Goal: Task Accomplishment & Management: Use online tool/utility

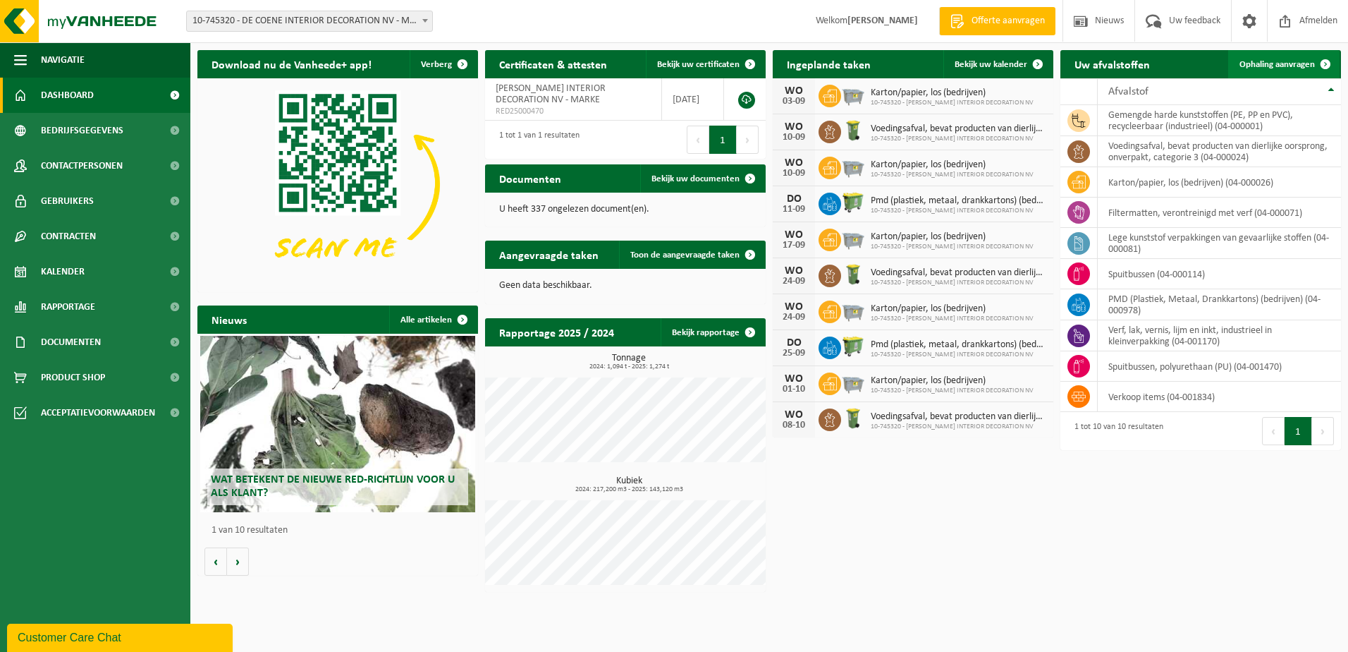
click at [1297, 59] on link "Ophaling aanvragen" at bounding box center [1283, 64] width 111 height 28
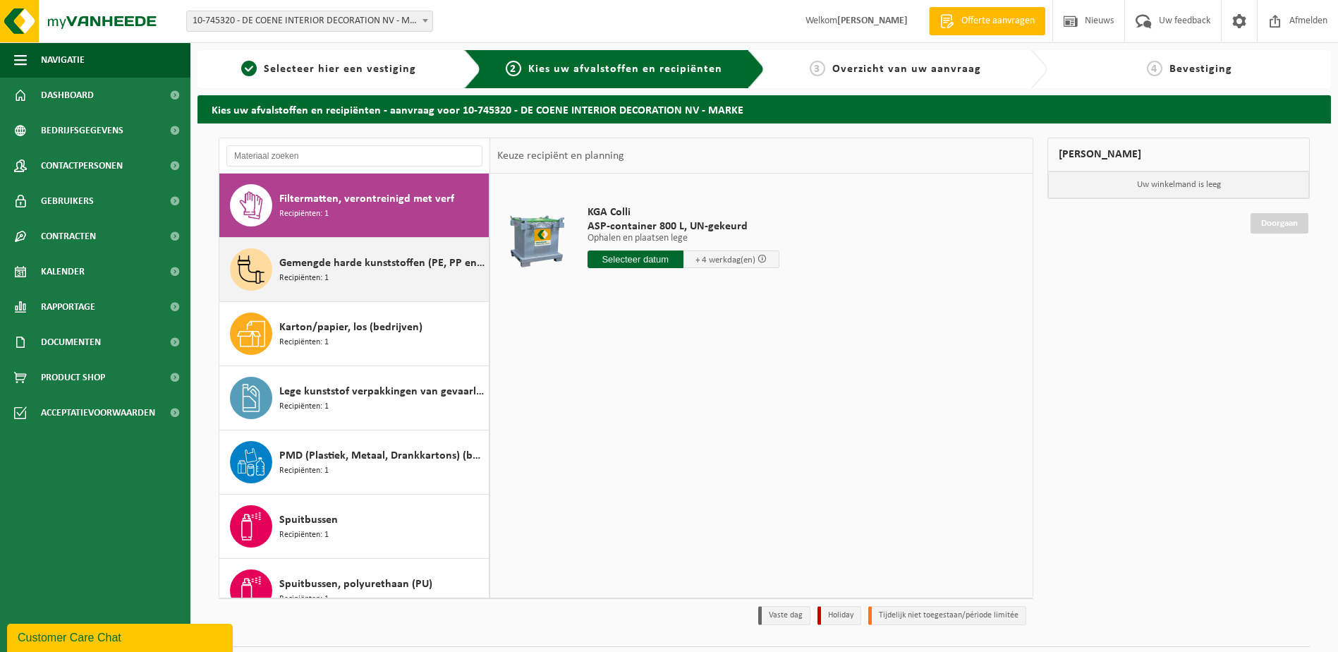
click at [350, 262] on span "Gemengde harde kunststoffen (PE, PP en PVC), recycleerbaar (industrieel)" at bounding box center [382, 263] width 206 height 17
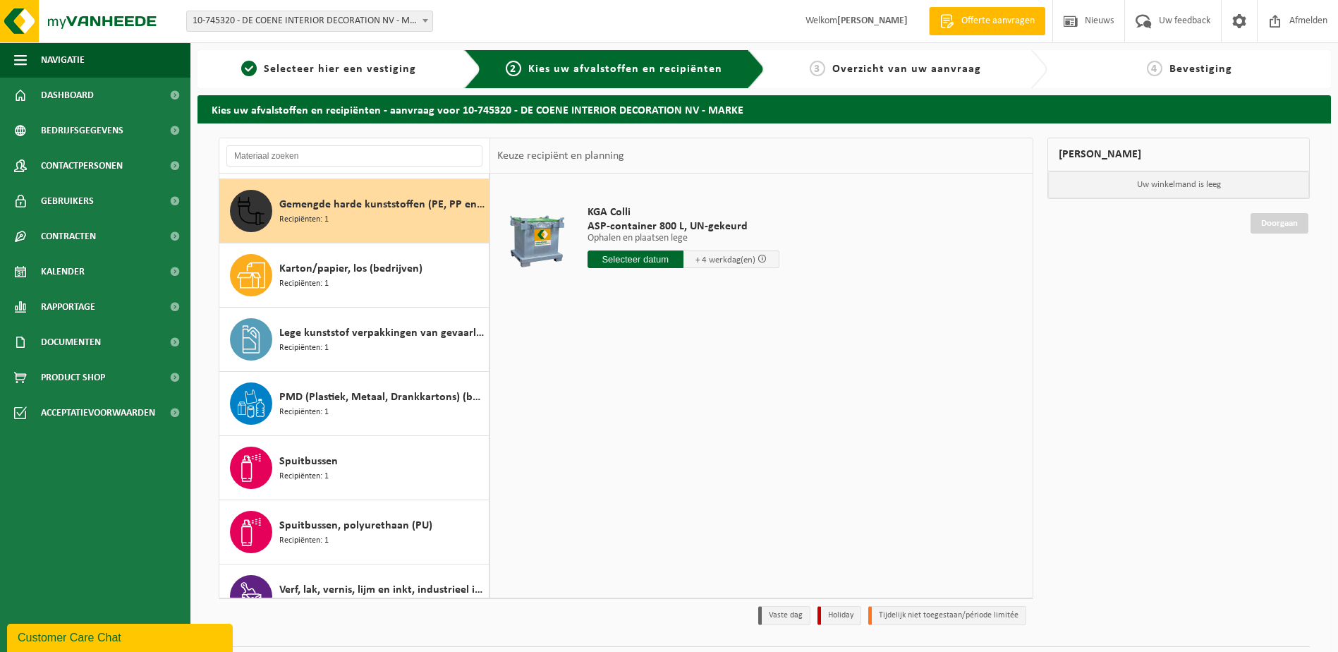
scroll to position [64, 0]
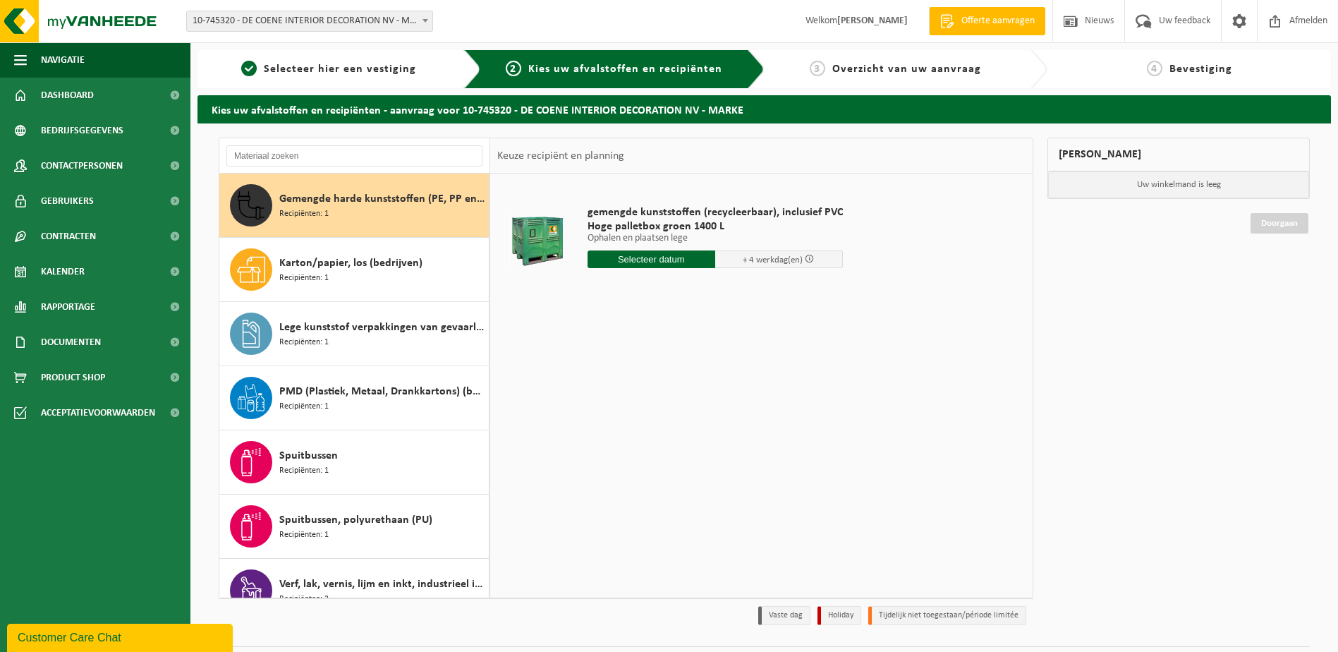
click at [653, 259] on input "text" at bounding box center [651, 259] width 128 height 18
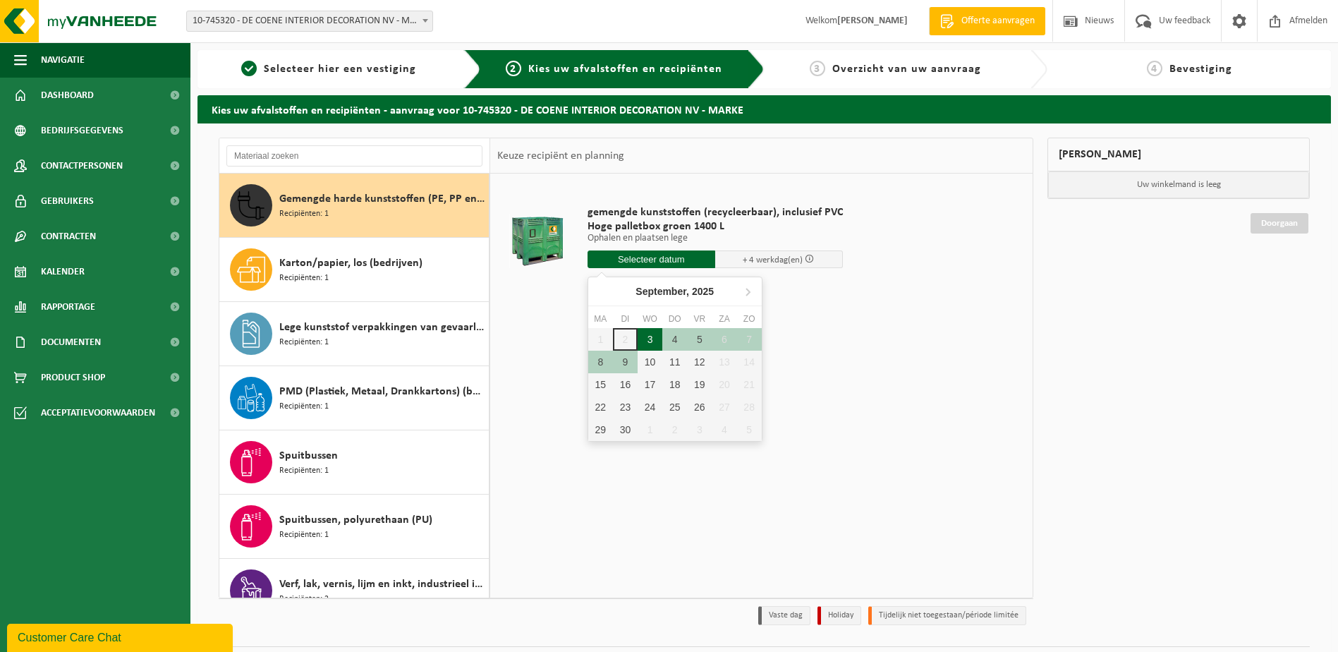
click at [650, 336] on div "3" at bounding box center [649, 339] width 25 height 23
type input "Van 2025-09-03"
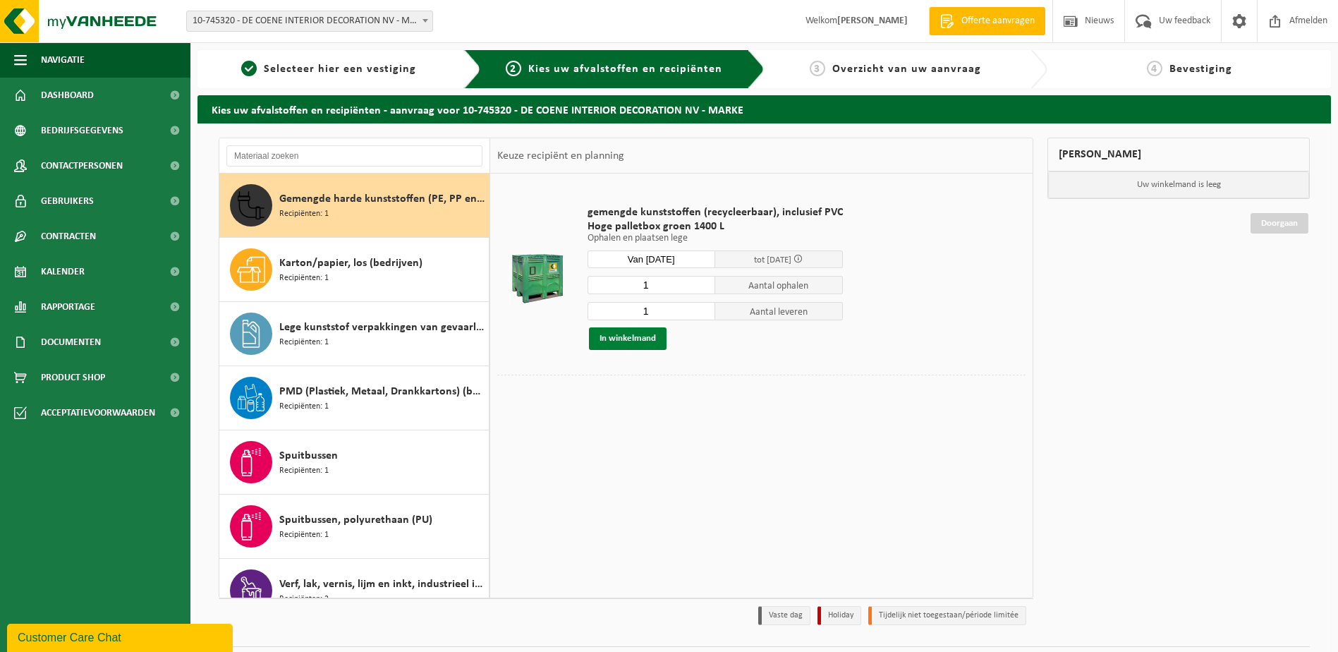
click at [618, 335] on button "In winkelmand" at bounding box center [628, 338] width 78 height 23
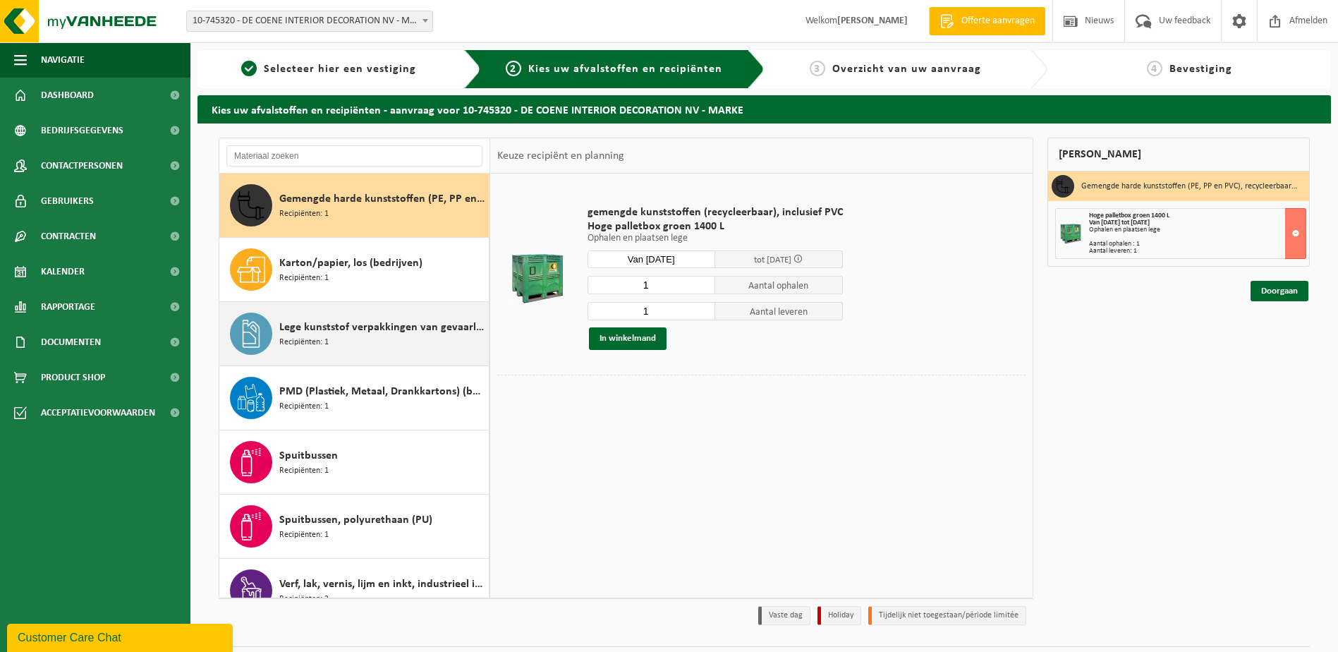
click at [315, 329] on span "Lege kunststof verpakkingen van gevaarlijke stoffen" at bounding box center [382, 327] width 206 height 17
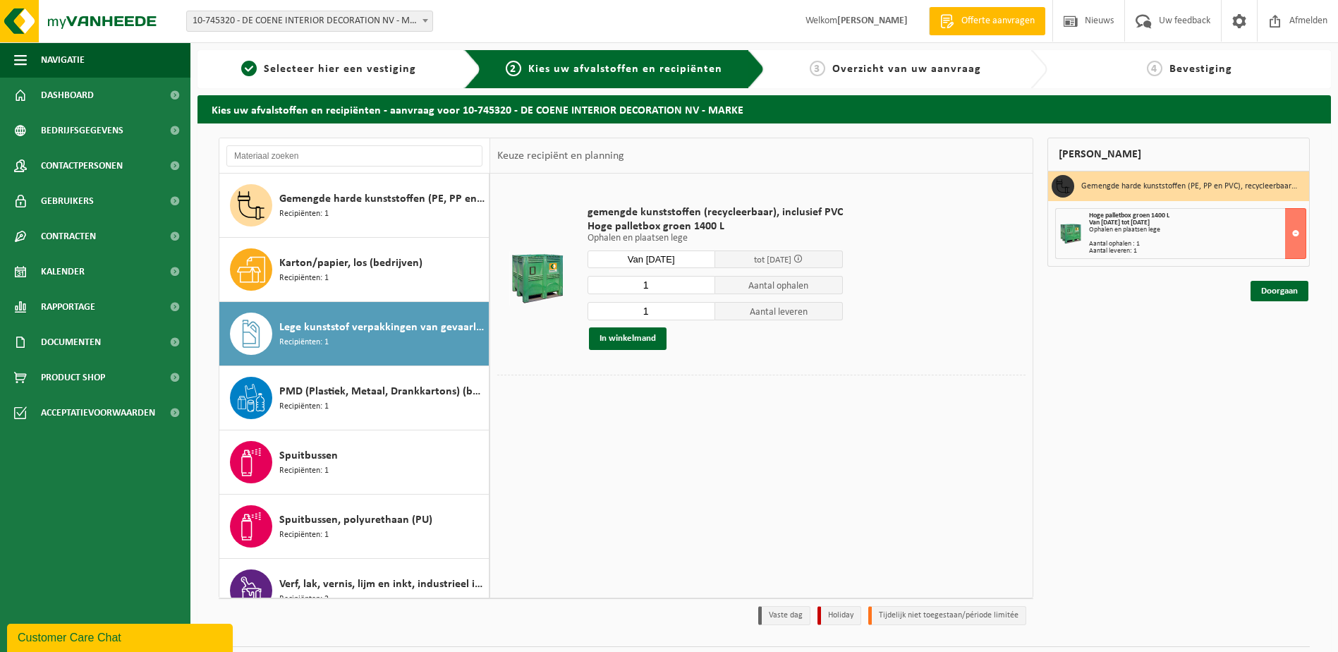
scroll to position [153, 0]
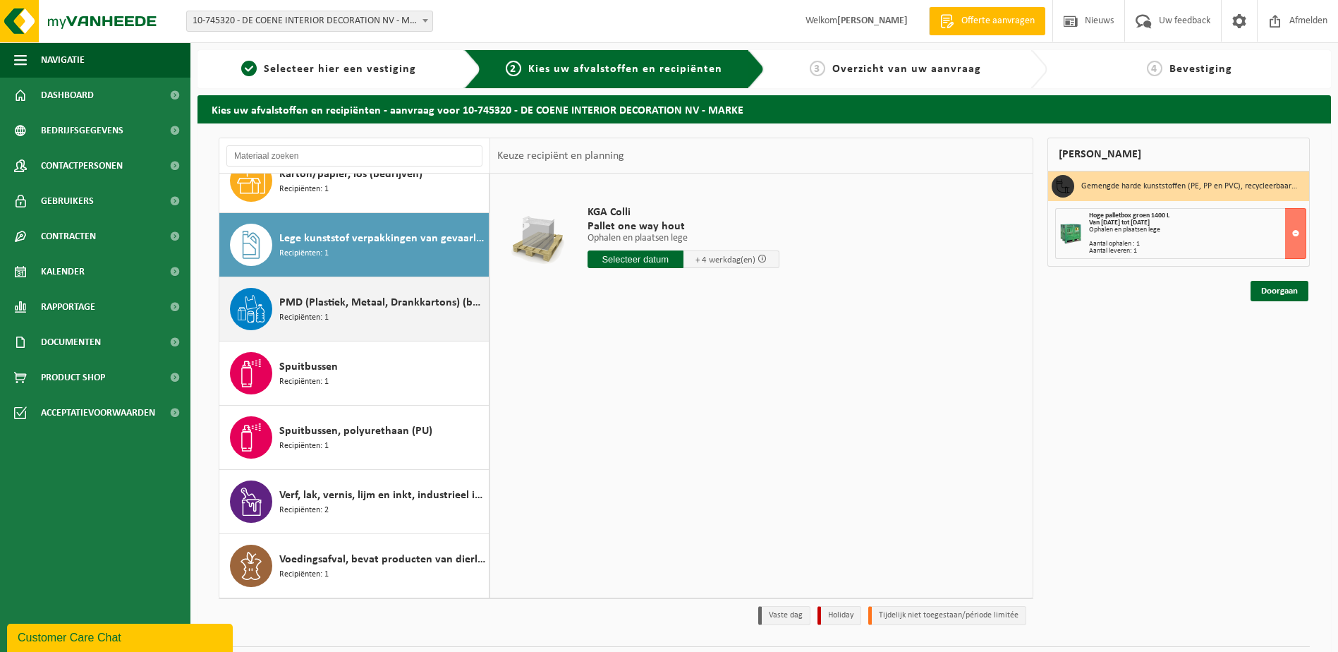
click at [302, 311] on span "Recipiënten: 1" at bounding box center [303, 317] width 49 height 13
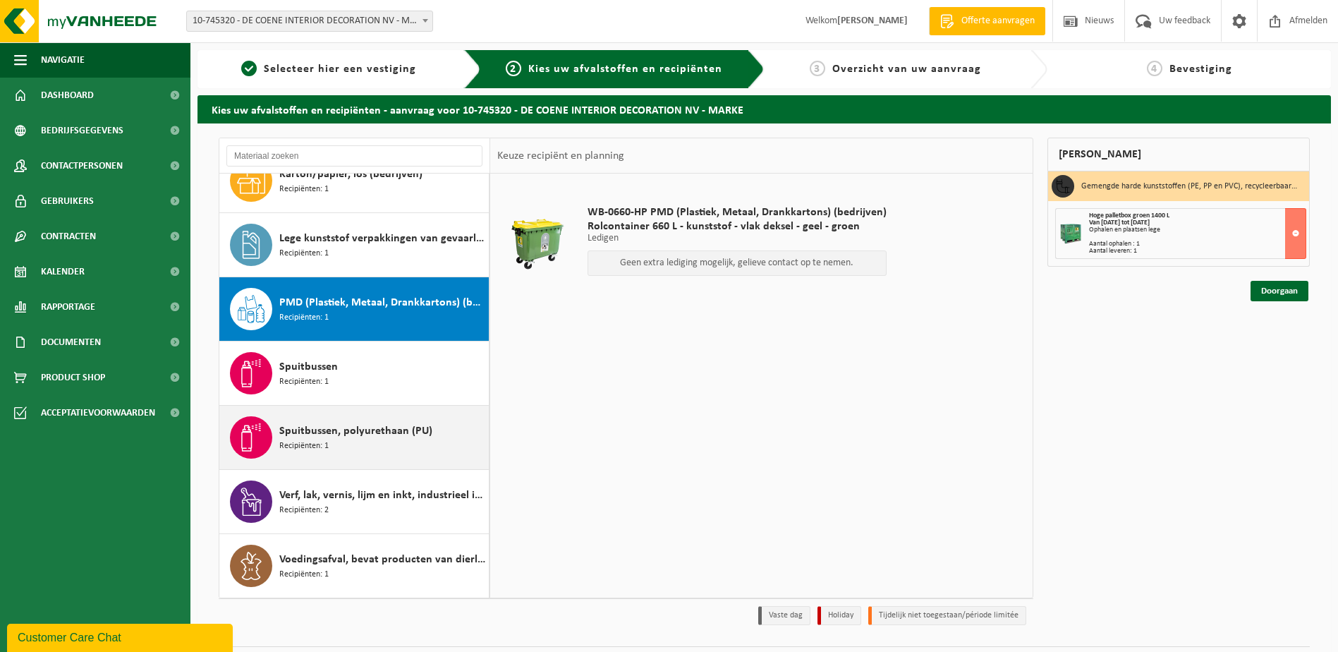
click at [324, 443] on span "Recipiënten: 1" at bounding box center [303, 445] width 49 height 13
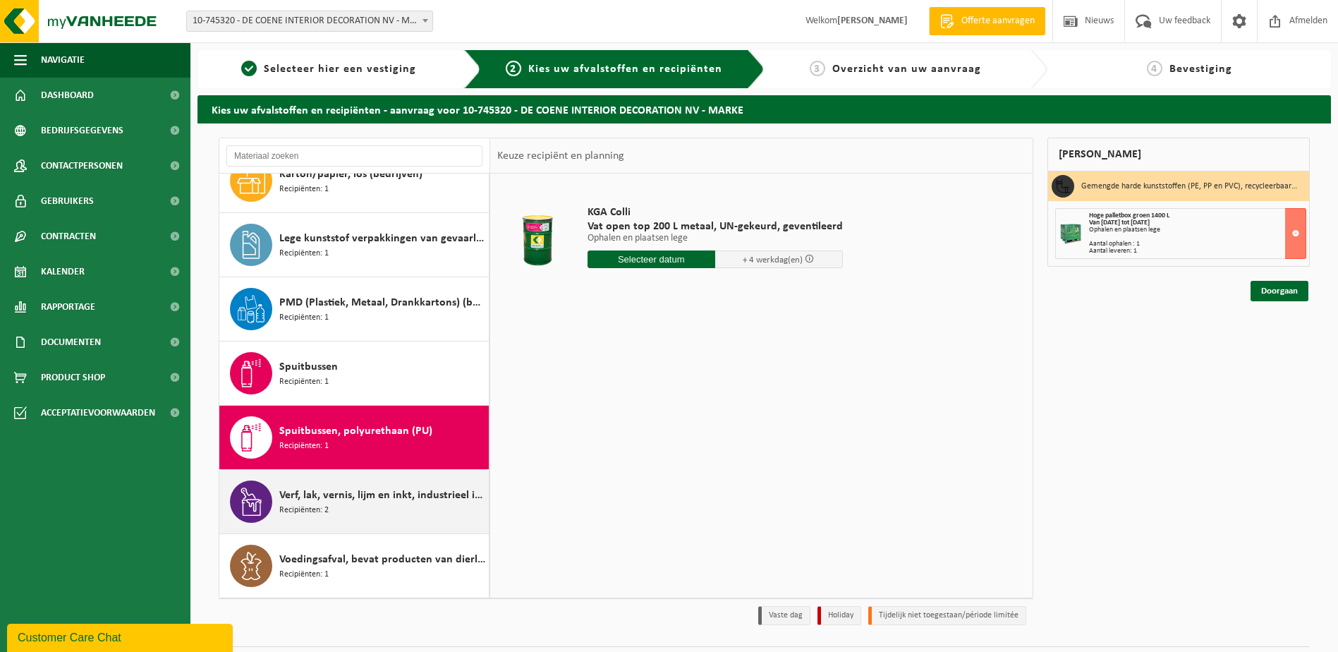
click at [332, 496] on span "Verf, lak, vernis, lijm en inkt, industrieel in kleinverpakking" at bounding box center [382, 495] width 206 height 17
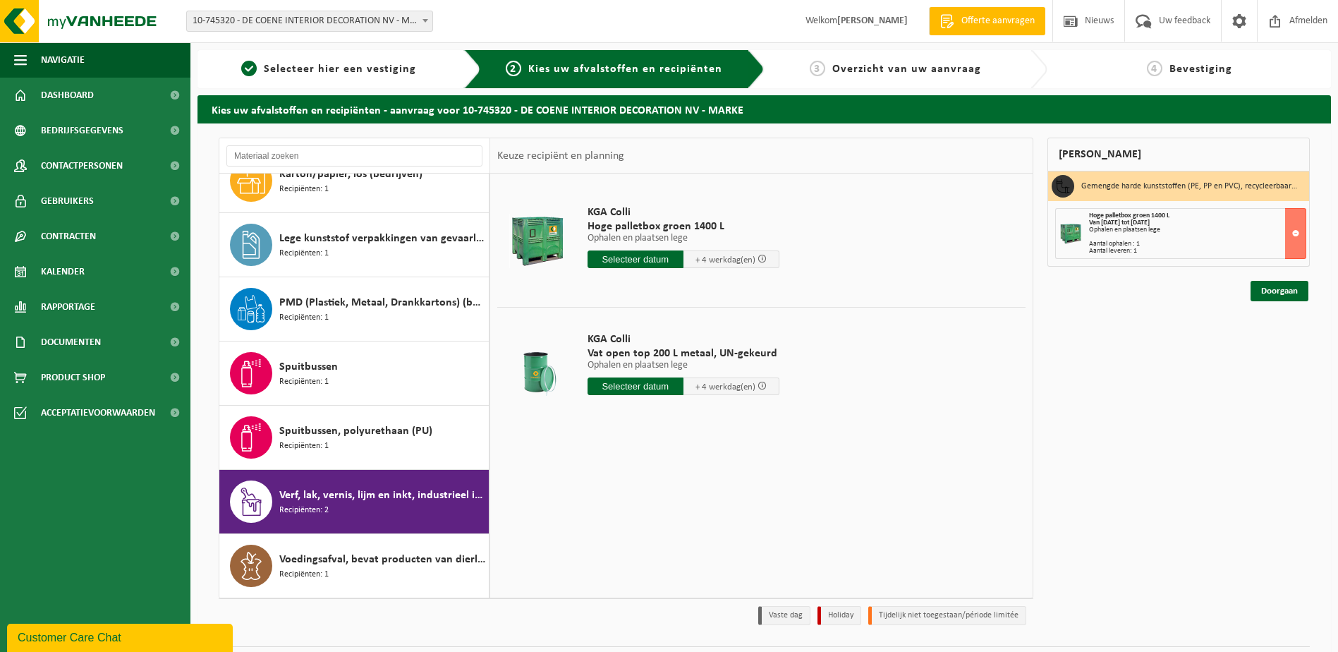
click at [649, 258] on input "text" at bounding box center [635, 259] width 96 height 18
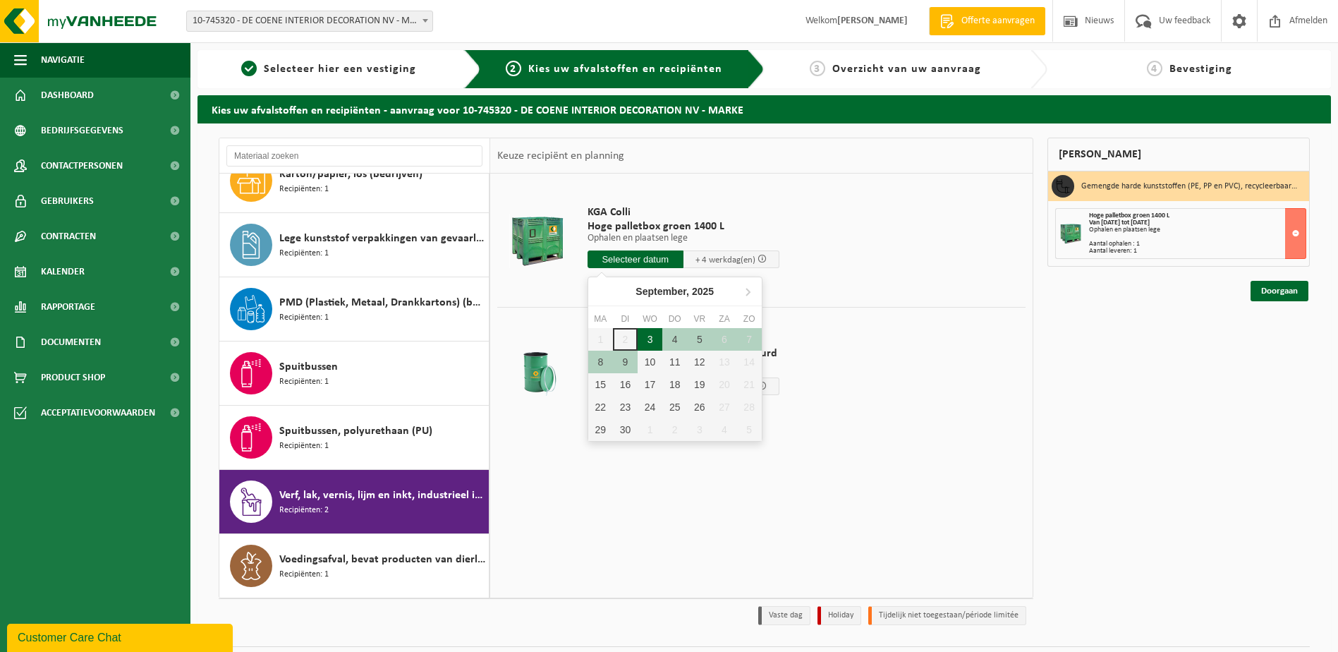
click at [650, 343] on div "3" at bounding box center [649, 339] width 25 height 23
type input "Van 2025-09-03"
type input "2025-09-03"
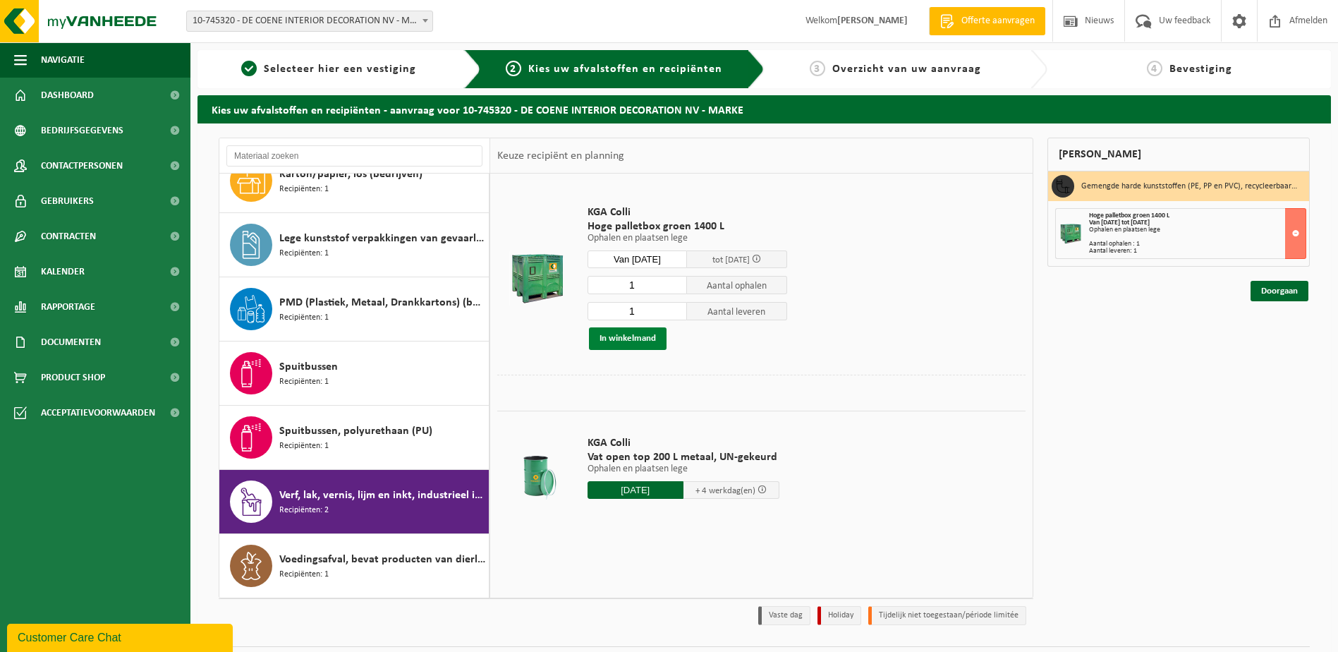
click at [630, 331] on button "In winkelmand" at bounding box center [628, 338] width 78 height 23
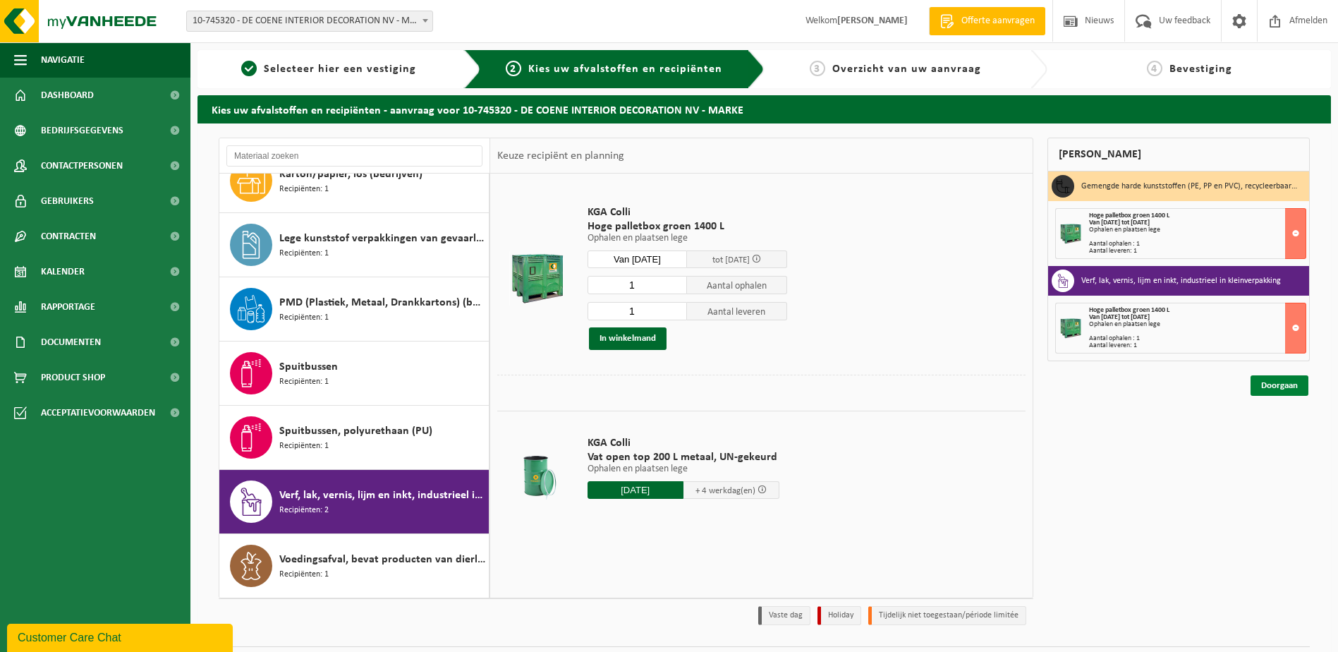
click at [1284, 384] on link "Doorgaan" at bounding box center [1279, 385] width 58 height 20
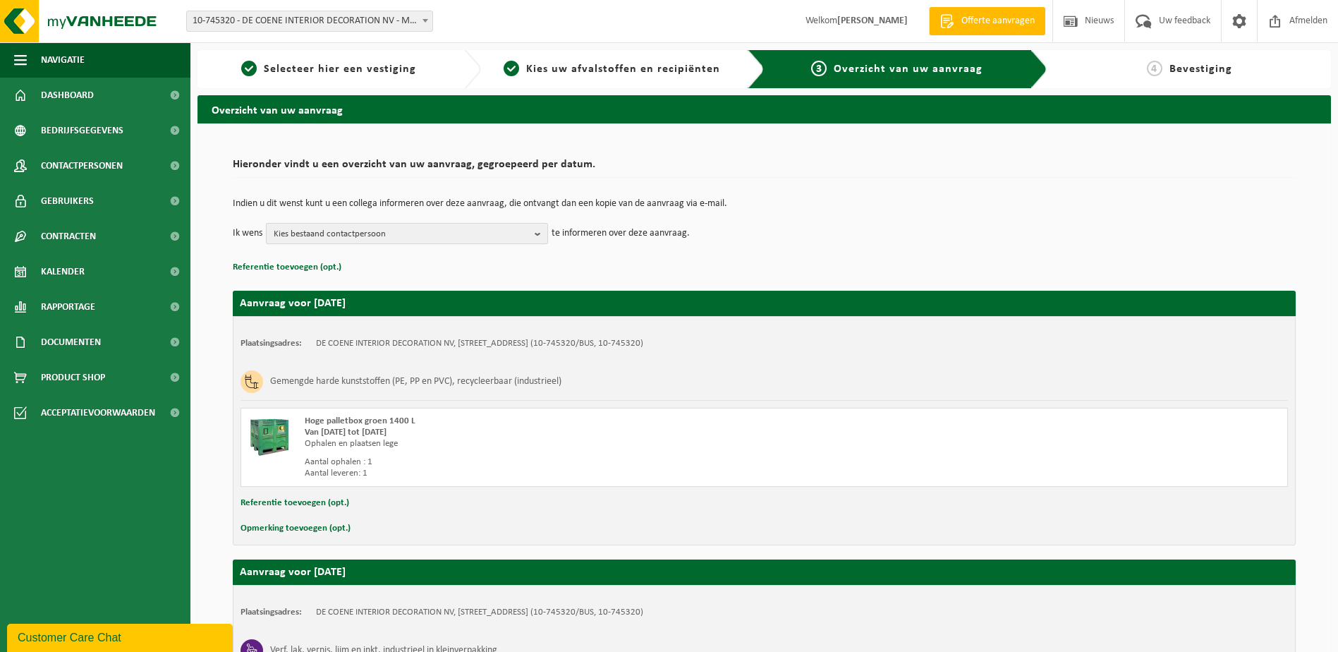
click at [538, 234] on b "button" at bounding box center [540, 234] width 13 height 20
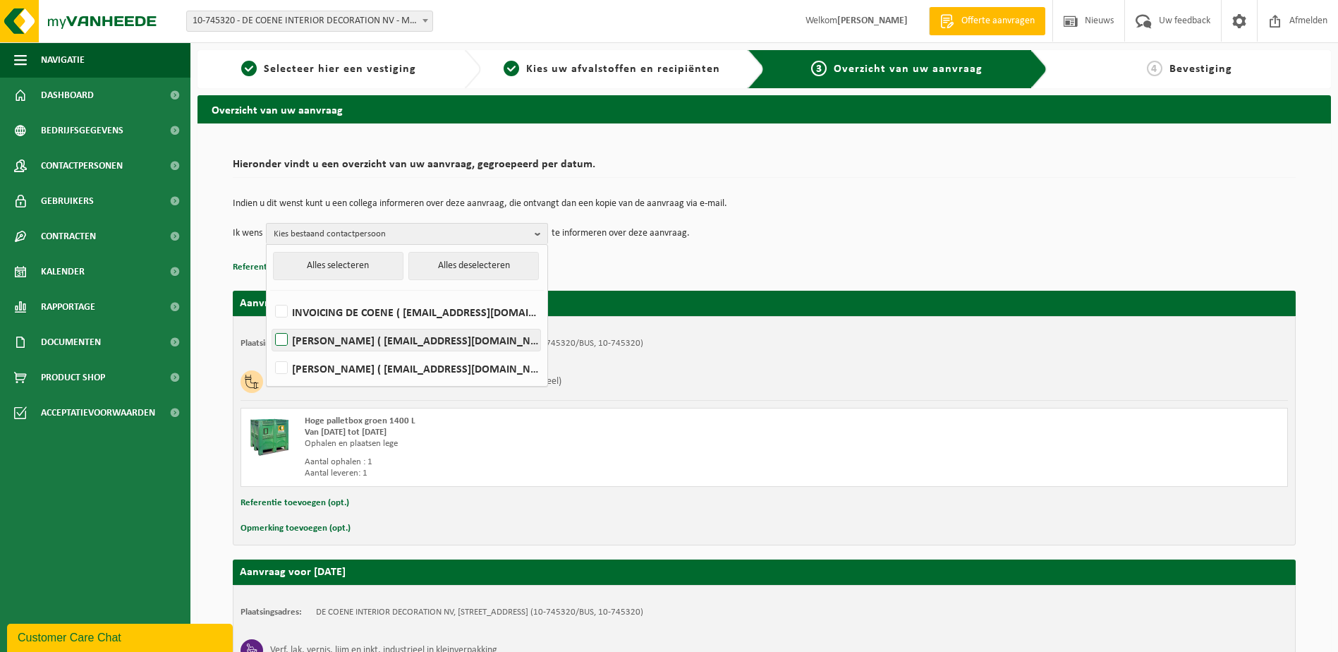
click at [283, 339] on label "Jeroen Hernaert ( jh@decoene.eu )" at bounding box center [406, 339] width 268 height 21
click at [270, 322] on input "Jeroen Hernaert ( jh@decoene.eu )" at bounding box center [269, 322] width 1 height 1
checkbox input "true"
click at [280, 370] on label "Thomas Potteau ( thp@decoene.eu )" at bounding box center [406, 367] width 268 height 21
click at [270, 350] on input "Thomas Potteau ( thp@decoene.eu )" at bounding box center [269, 350] width 1 height 1
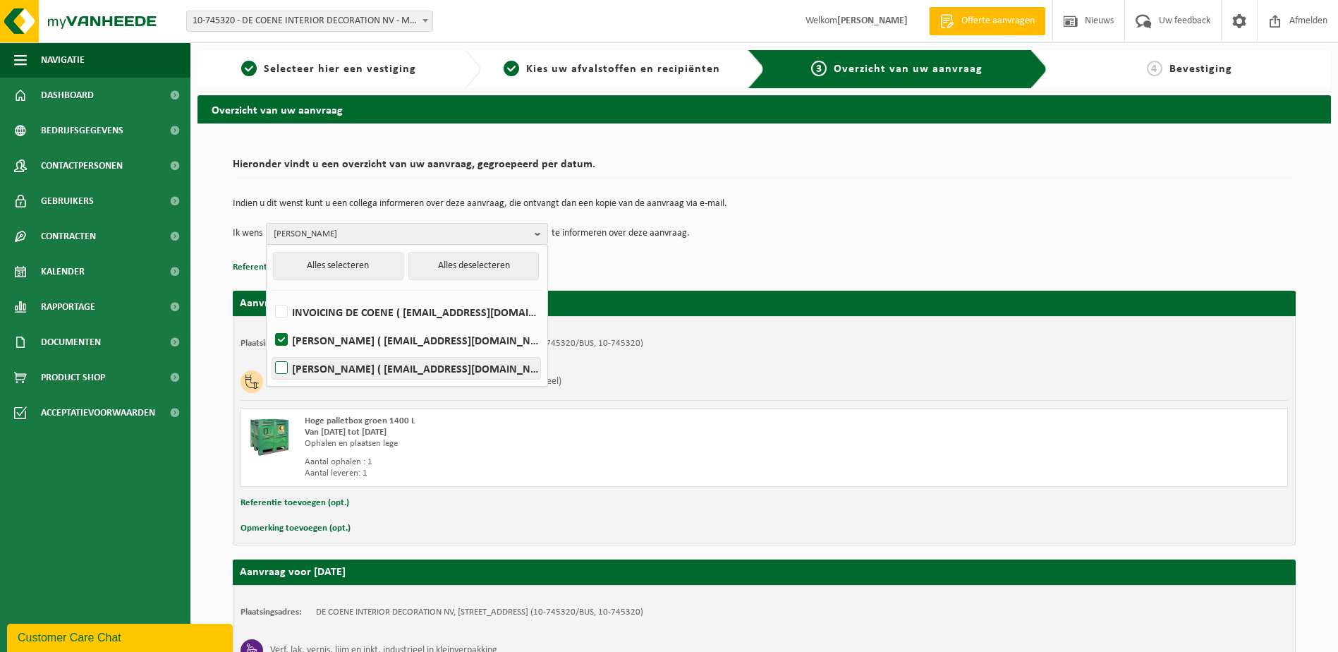
checkbox input "true"
click at [769, 267] on p "Referentie toevoegen (opt.)" at bounding box center [764, 267] width 1063 height 18
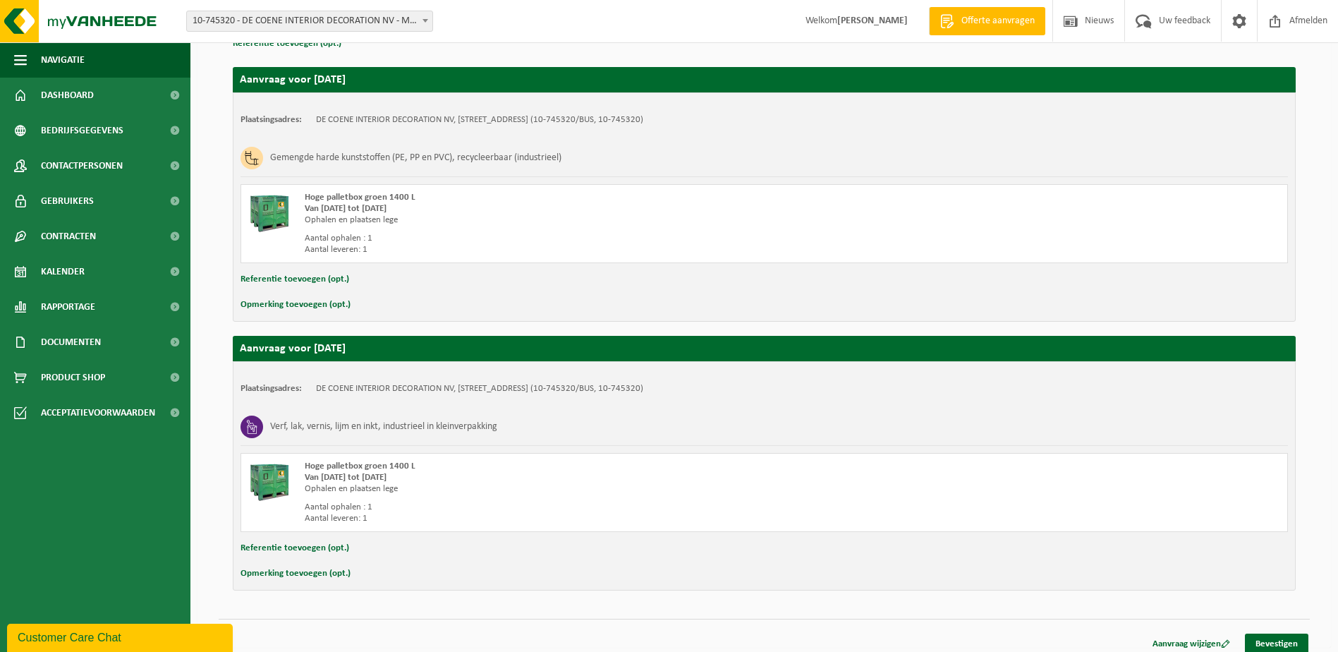
scroll to position [233, 0]
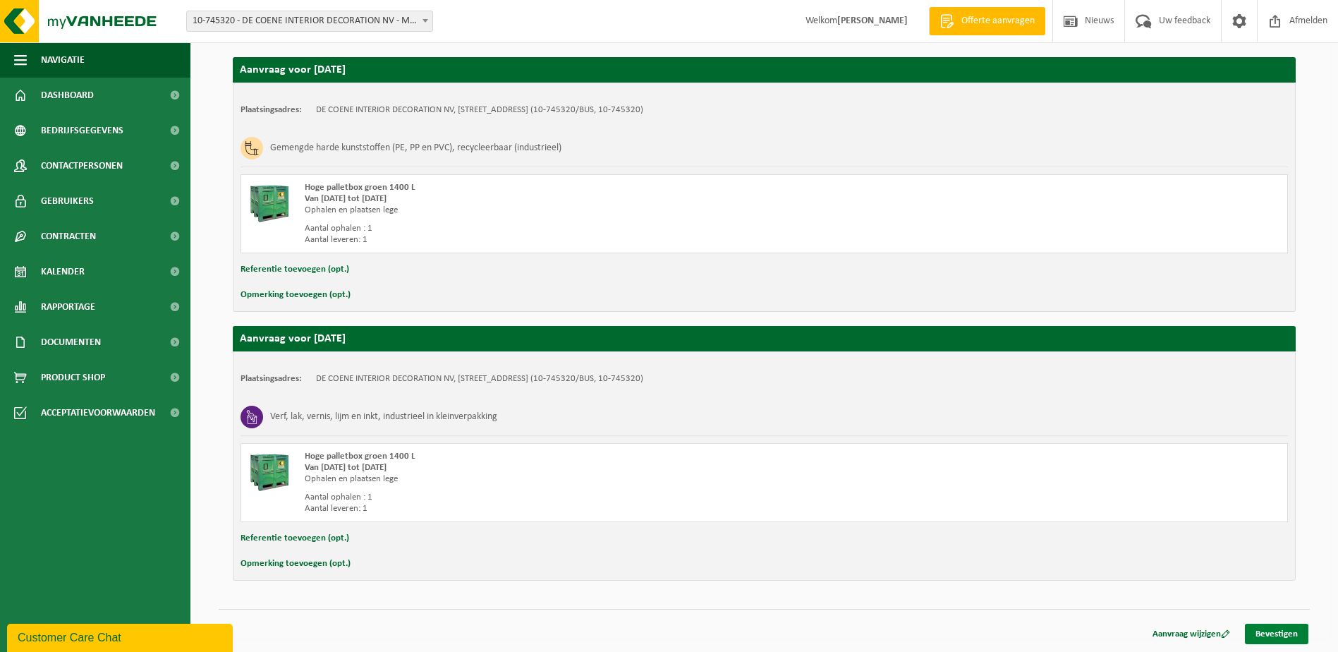
click at [1276, 632] on link "Bevestigen" at bounding box center [1276, 633] width 63 height 20
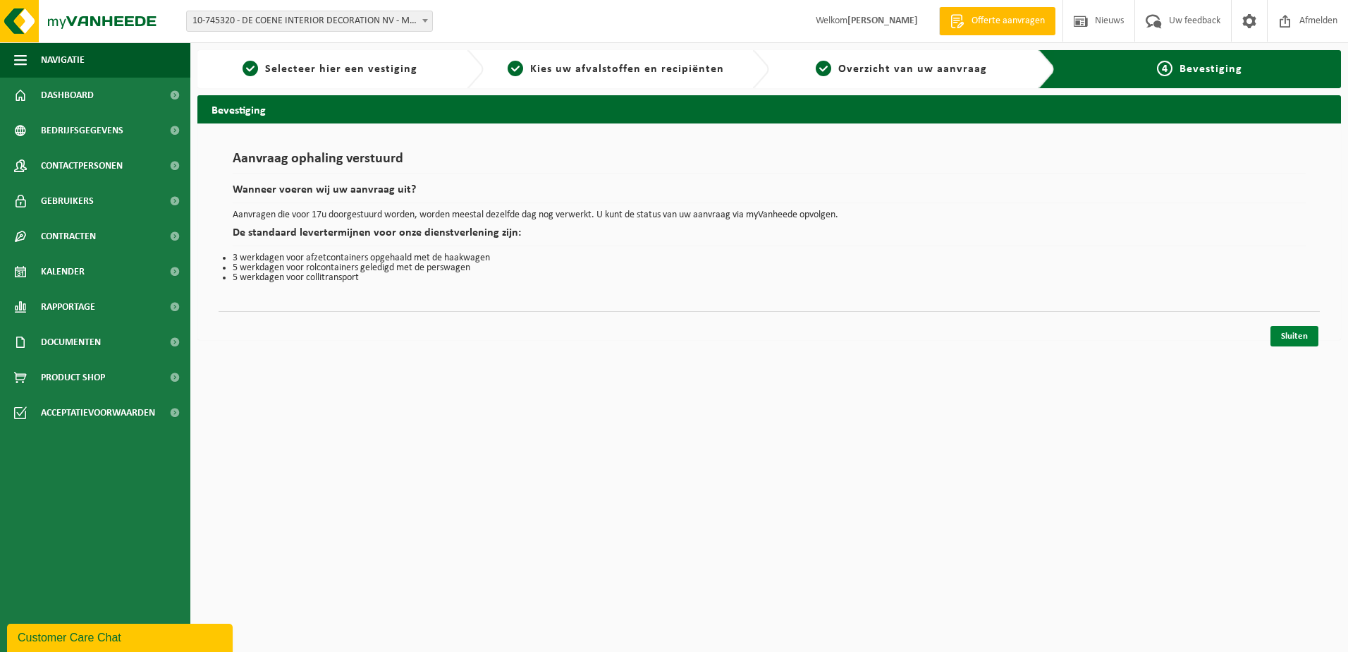
click at [1290, 336] on link "Sluiten" at bounding box center [1295, 336] width 48 height 20
